Goal: Information Seeking & Learning: Learn about a topic

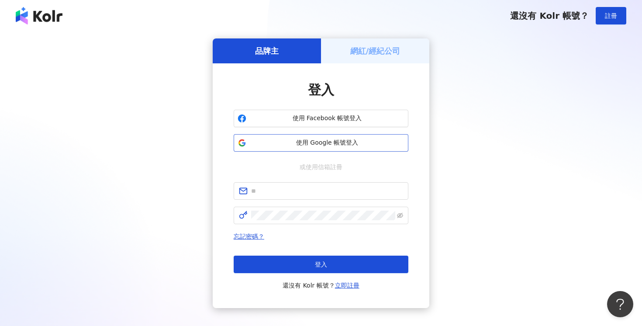
click at [281, 147] on button "使用 Google 帳號登入" at bounding box center [321, 142] width 175 height 17
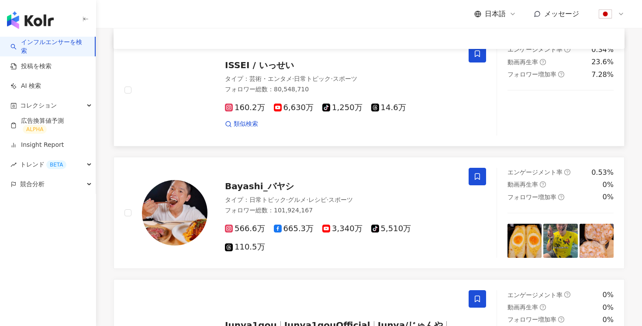
scroll to position [111, 0]
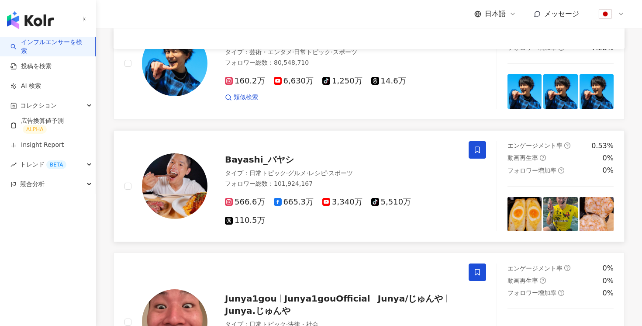
click at [277, 177] on span "日常トピック" at bounding box center [267, 173] width 37 height 7
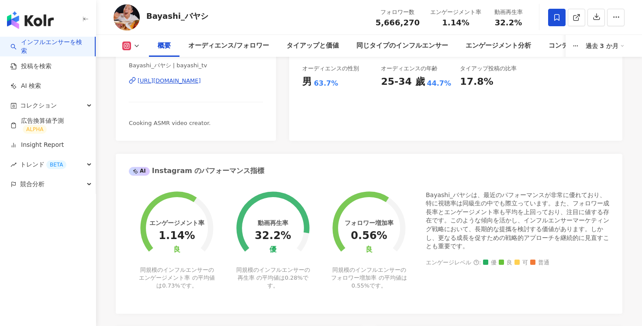
scroll to position [177, 0]
